Goal: Navigation & Orientation: Find specific page/section

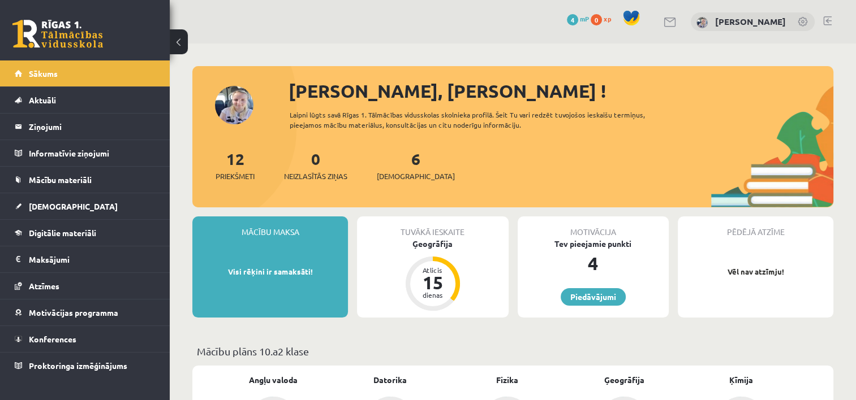
click at [85, 64] on link "Sākums" at bounding box center [85, 74] width 141 height 26
click at [101, 130] on legend "Ziņojumi 0" at bounding box center [92, 127] width 127 height 26
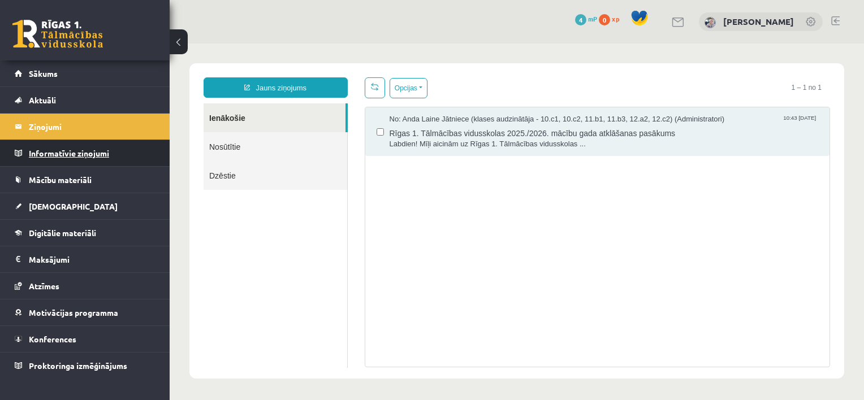
click at [81, 143] on legend "Informatīvie ziņojumi 0" at bounding box center [92, 153] width 127 height 26
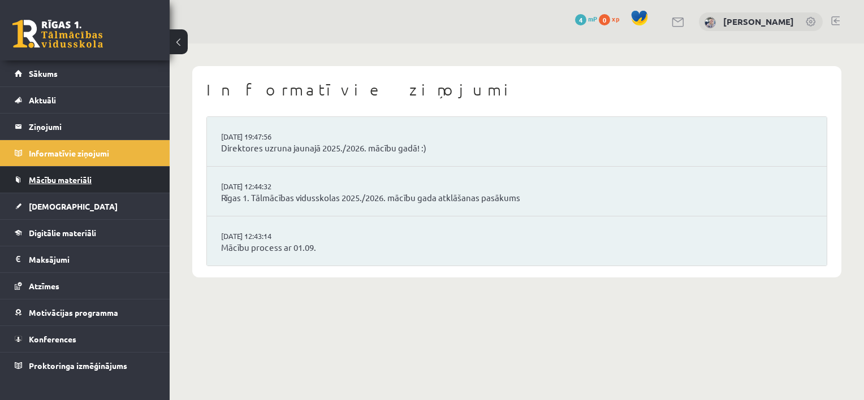
click at [50, 179] on span "Mācību materiāli" at bounding box center [60, 180] width 63 height 10
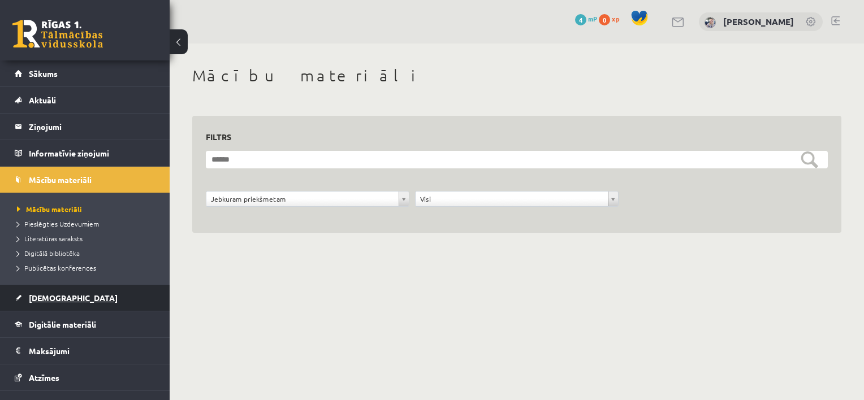
click at [54, 299] on span "[DEMOGRAPHIC_DATA]" at bounding box center [73, 298] width 89 height 10
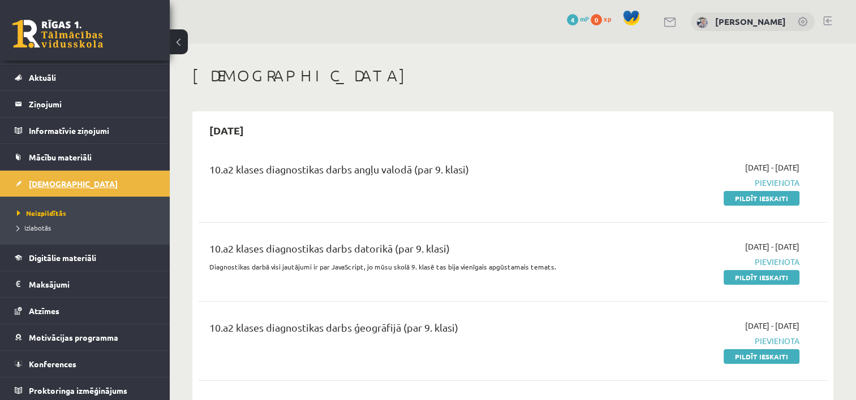
scroll to position [25, 0]
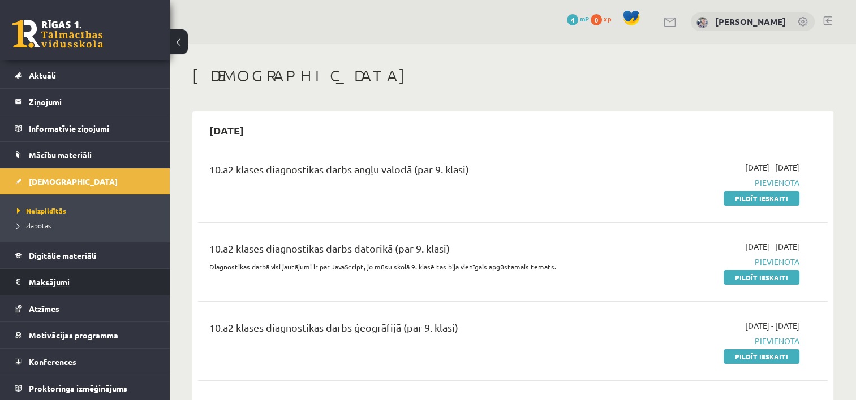
click at [60, 276] on legend "Maksājumi 0" at bounding box center [92, 282] width 127 height 26
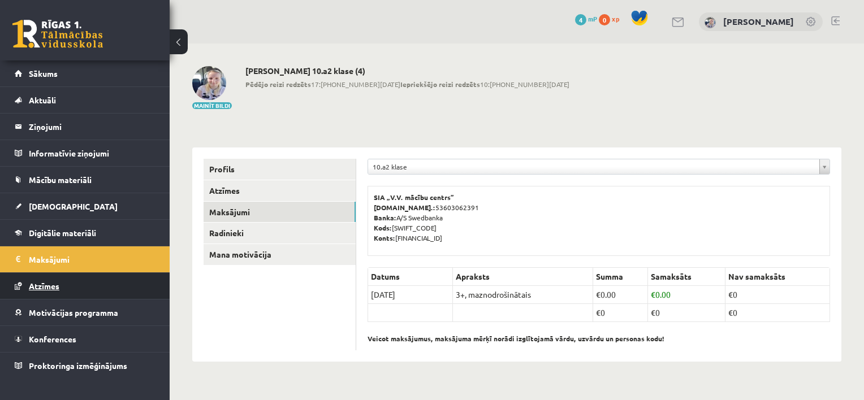
click at [48, 290] on link "Atzīmes" at bounding box center [85, 286] width 141 height 26
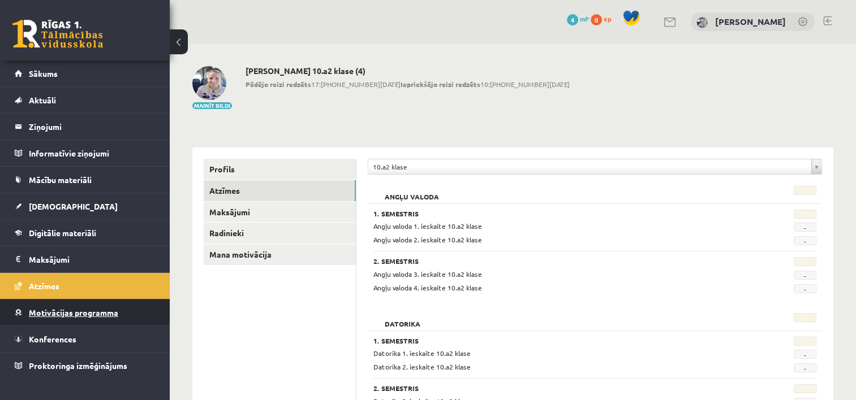
click at [44, 305] on link "Motivācijas programma" at bounding box center [85, 313] width 141 height 26
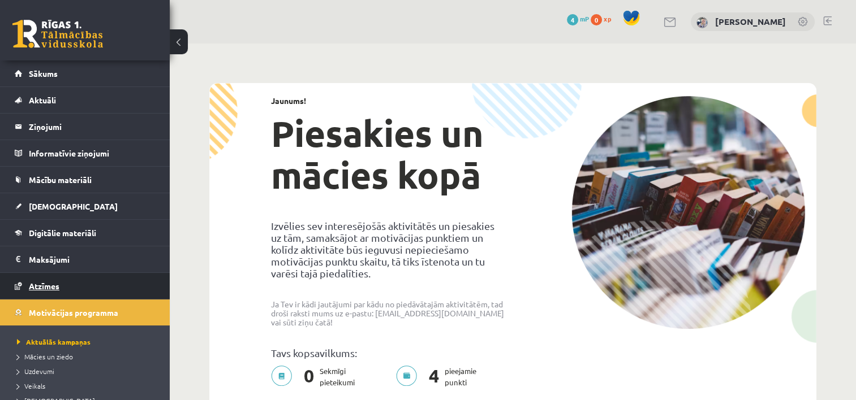
click at [46, 276] on link "Atzīmes" at bounding box center [85, 286] width 141 height 26
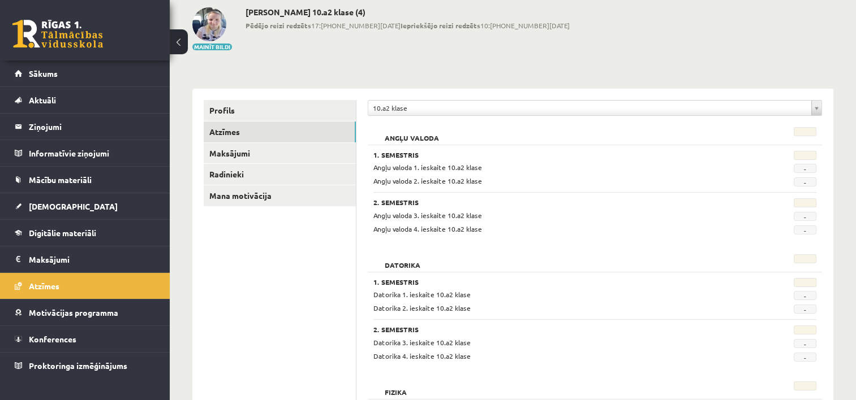
scroll to position [71, 0]
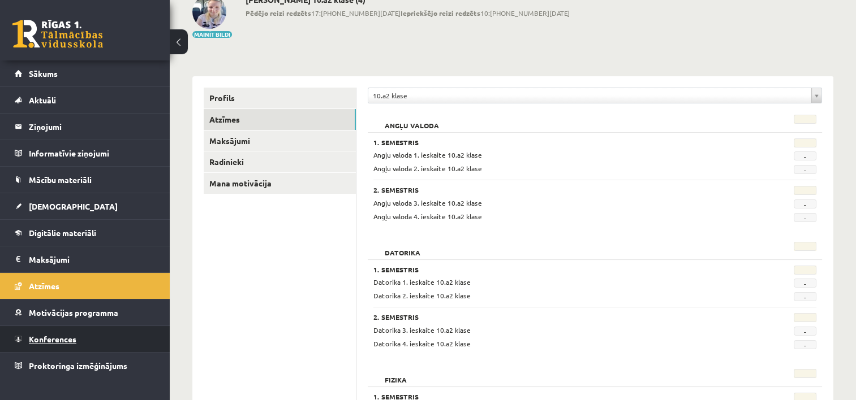
click at [44, 346] on link "Konferences" at bounding box center [85, 339] width 141 height 26
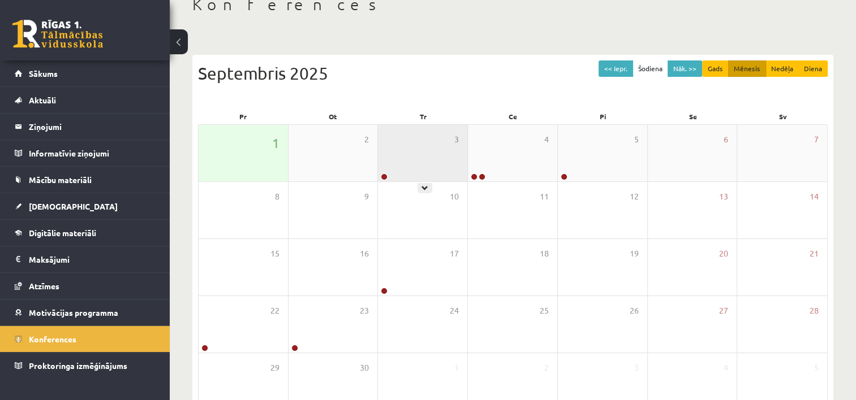
click at [432, 159] on div "3" at bounding box center [422, 153] width 89 height 57
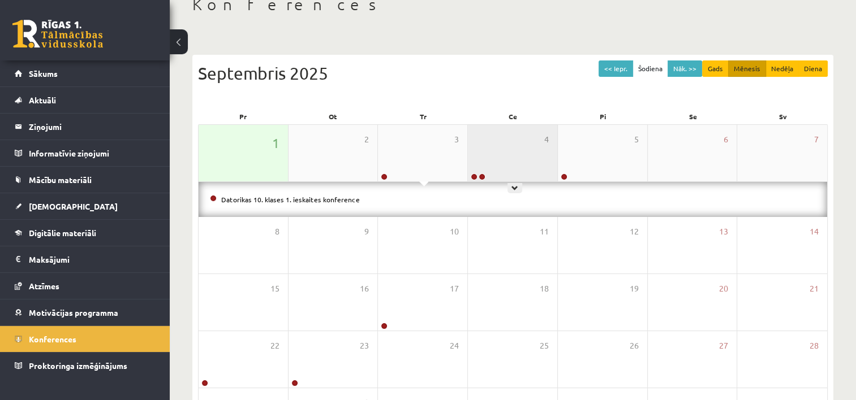
click at [495, 152] on div "4" at bounding box center [512, 153] width 89 height 57
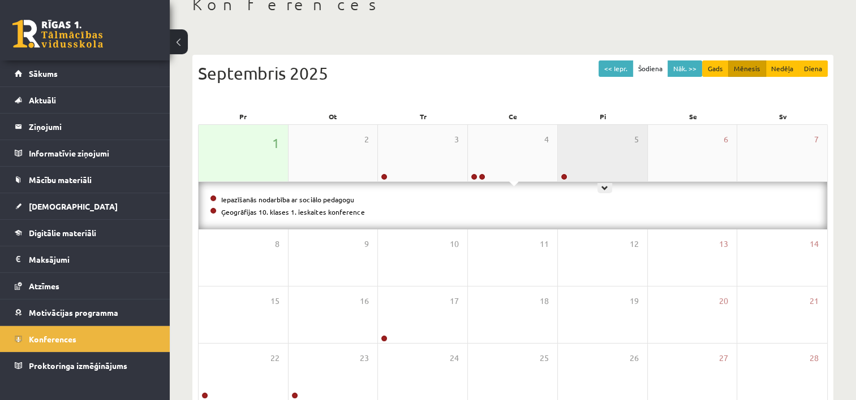
click at [590, 140] on div "5" at bounding box center [602, 153] width 89 height 57
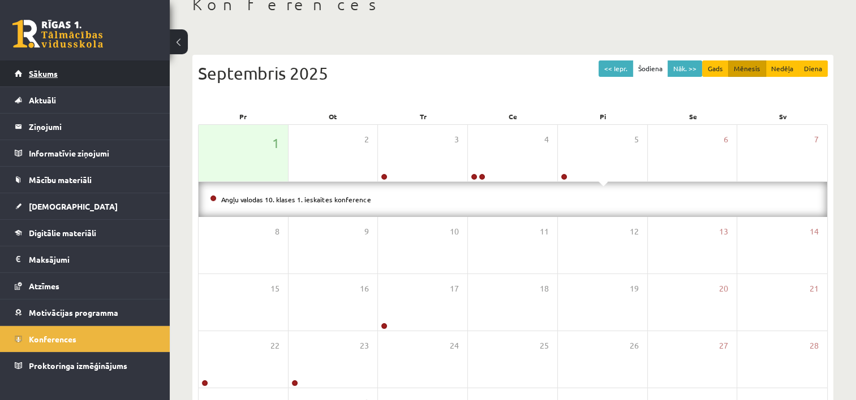
click at [92, 78] on link "Sākums" at bounding box center [85, 74] width 141 height 26
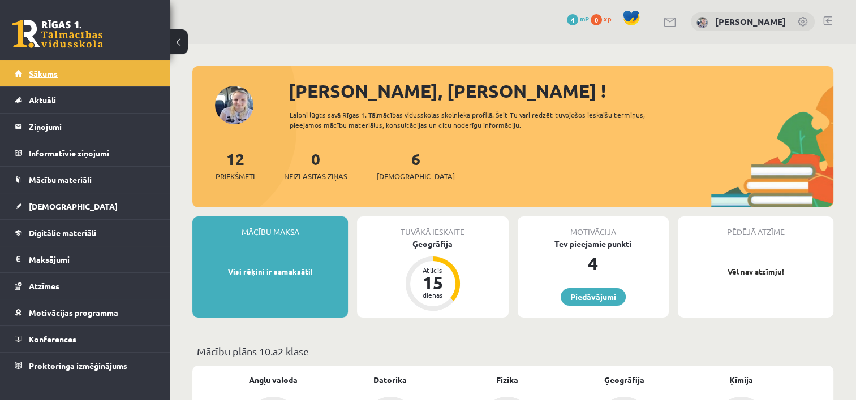
click at [71, 72] on link "Sākums" at bounding box center [85, 74] width 141 height 26
click at [44, 233] on span "Digitālie materiāli" at bounding box center [62, 233] width 67 height 10
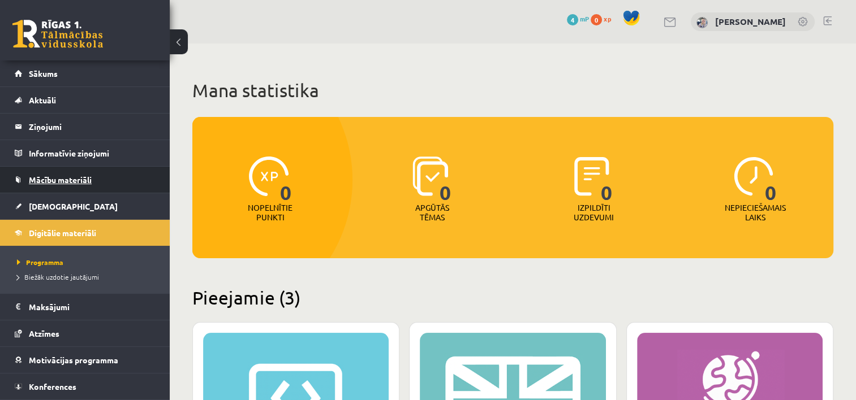
click at [71, 186] on link "Mācību materiāli" at bounding box center [85, 180] width 141 height 26
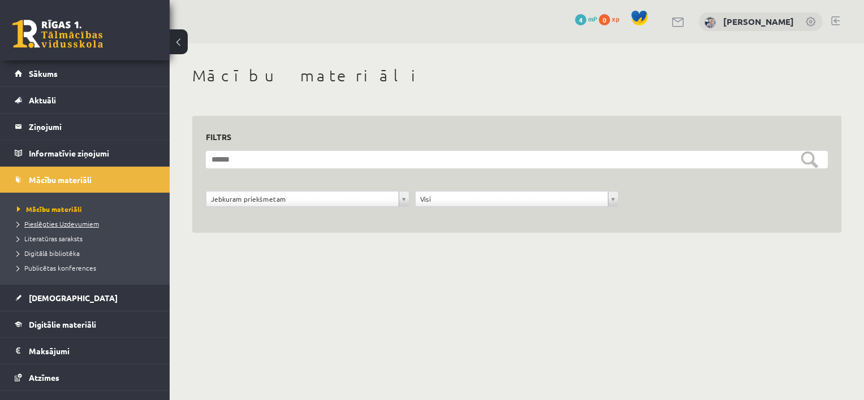
click at [57, 224] on span "Pieslēgties Uzdevumiem" at bounding box center [58, 223] width 82 height 9
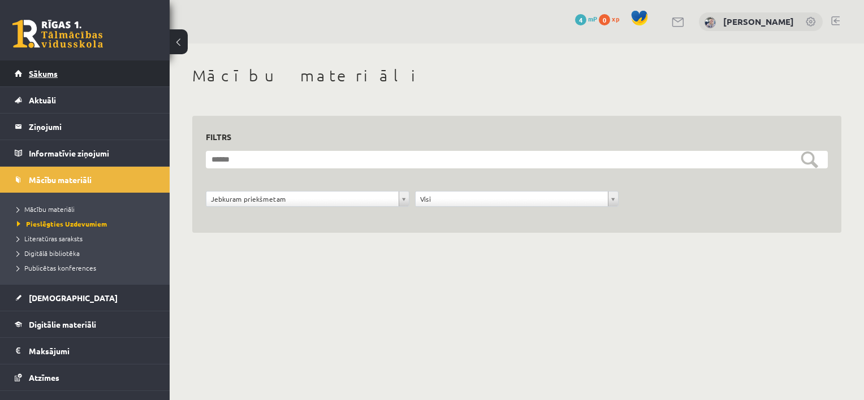
click at [75, 73] on link "Sākums" at bounding box center [85, 74] width 141 height 26
